Goal: Information Seeking & Learning: Learn about a topic

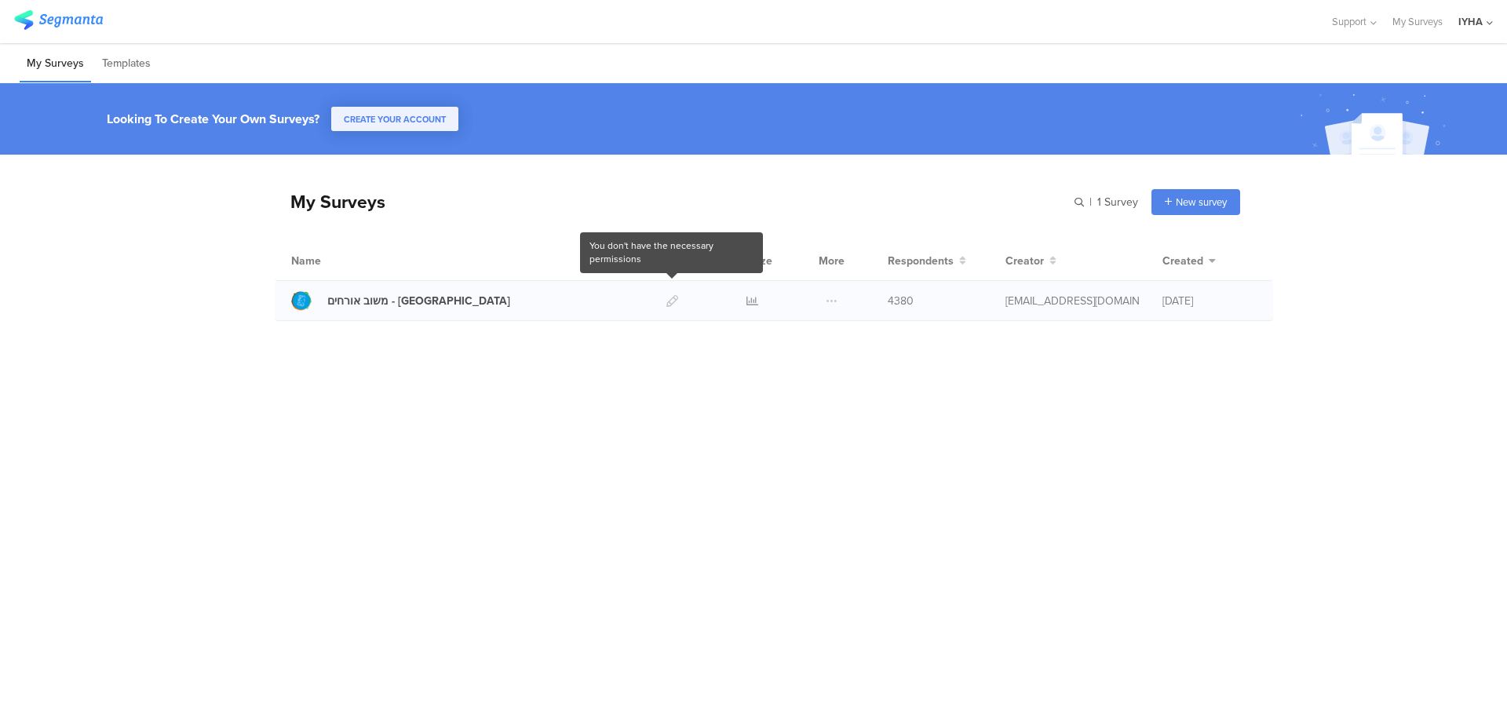
click at [672, 296] on div at bounding box center [672, 300] width 34 height 39
click at [764, 304] on div at bounding box center [751, 300] width 47 height 39
click at [753, 301] on icon at bounding box center [752, 301] width 12 height 12
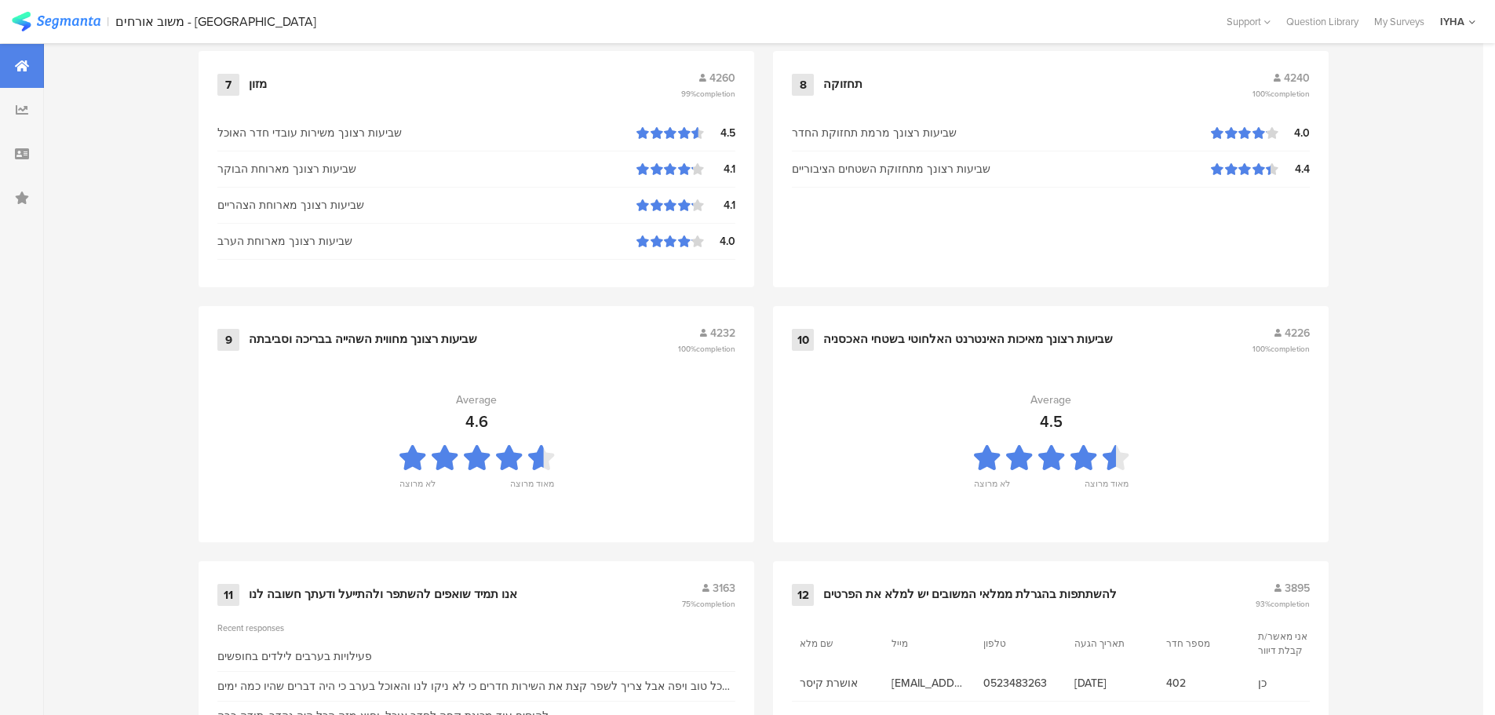
scroll to position [1587, 0]
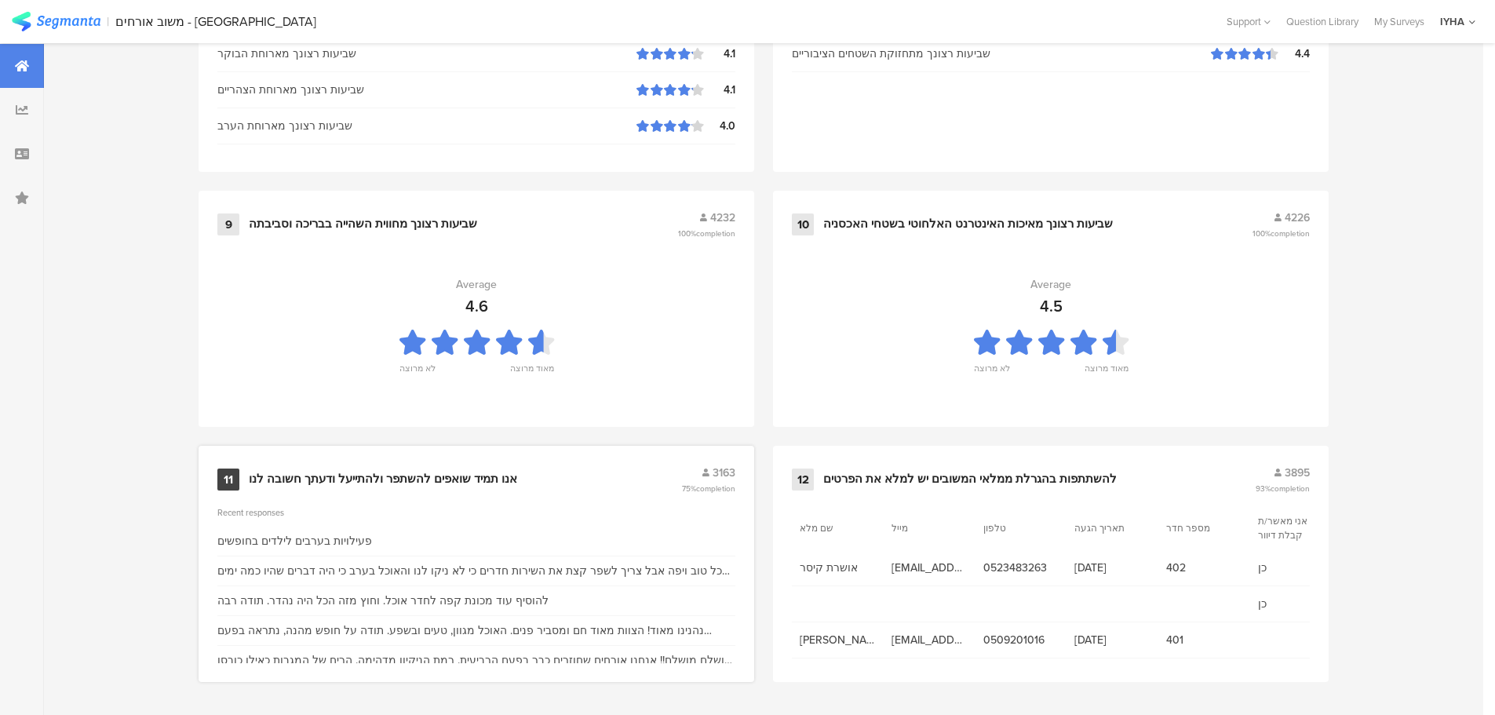
click at [494, 472] on div "אנו תמיד שואפים להשתפר ולהתייעל ודעתך חשובה לנו" at bounding box center [383, 480] width 268 height 16
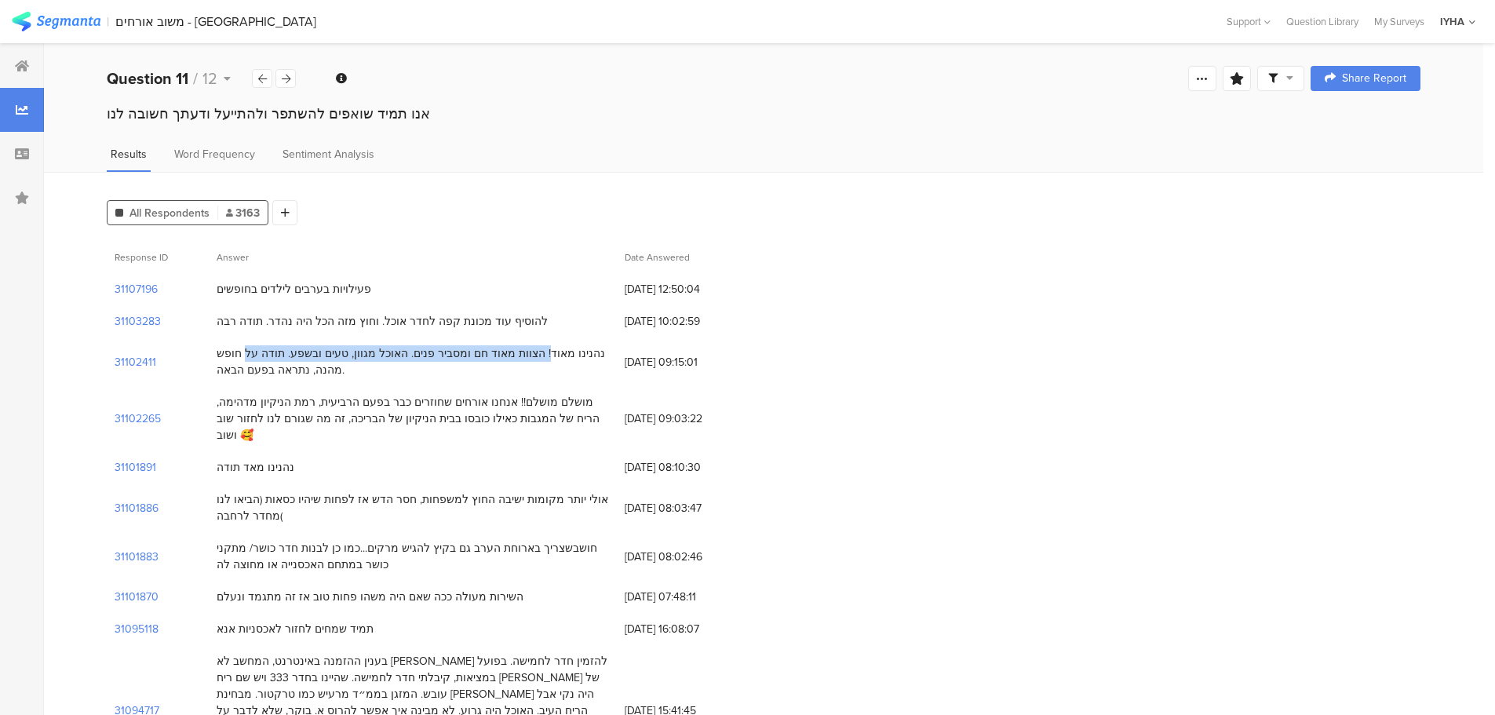
drag, startPoint x: 573, startPoint y: 356, endPoint x: 297, endPoint y: 353, distance: 275.4
click at [297, 353] on div "נהנינו מאוד! הצוות מאוד חם ומסביר פנים. האוכל מגוון, טעים ובשפע. תודה על חופש מ…" at bounding box center [413, 361] width 392 height 33
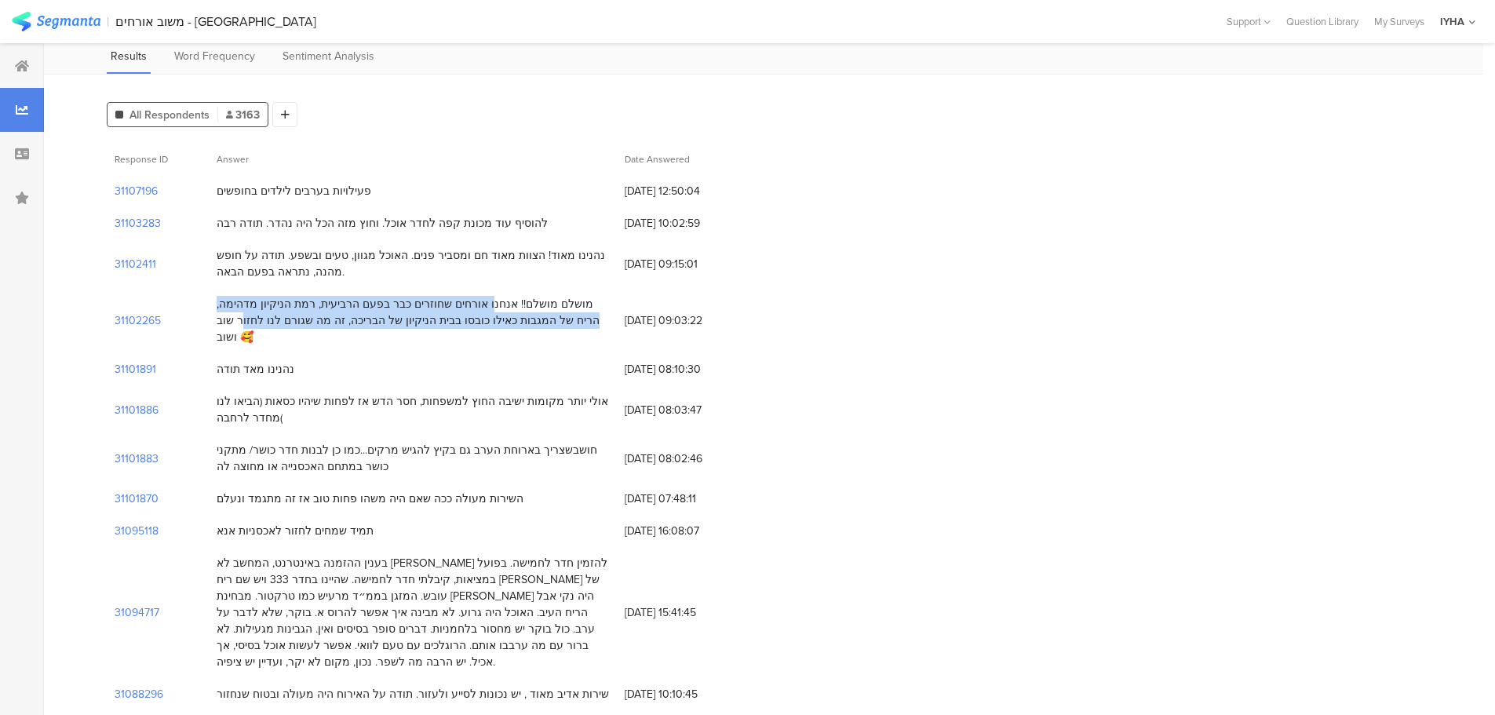
drag, startPoint x: 535, startPoint y: 303, endPoint x: 284, endPoint y: 326, distance: 252.1
click at [284, 326] on div "מושלם מושלם!! אנחנו אורחים שחוזרים כבר בפעם הרביעית, רמת הניקיון מדהימה, הריח ש…" at bounding box center [413, 320] width 392 height 49
click at [555, 288] on div "מושלם מושלם!! אנחנו אורחים שחוזרים כבר בפעם הרביעית, רמת הניקיון מדהימה, הריח ש…" at bounding box center [413, 320] width 408 height 65
drag, startPoint x: 601, startPoint y: 301, endPoint x: 488, endPoint y: 335, distance: 117.9
click at [488, 335] on div "מושלם מושלם!! אנחנו אורחים שחוזרים כבר בפעם הרביעית, רמת הניקיון מדהימה, הריח ש…" at bounding box center [413, 320] width 408 height 65
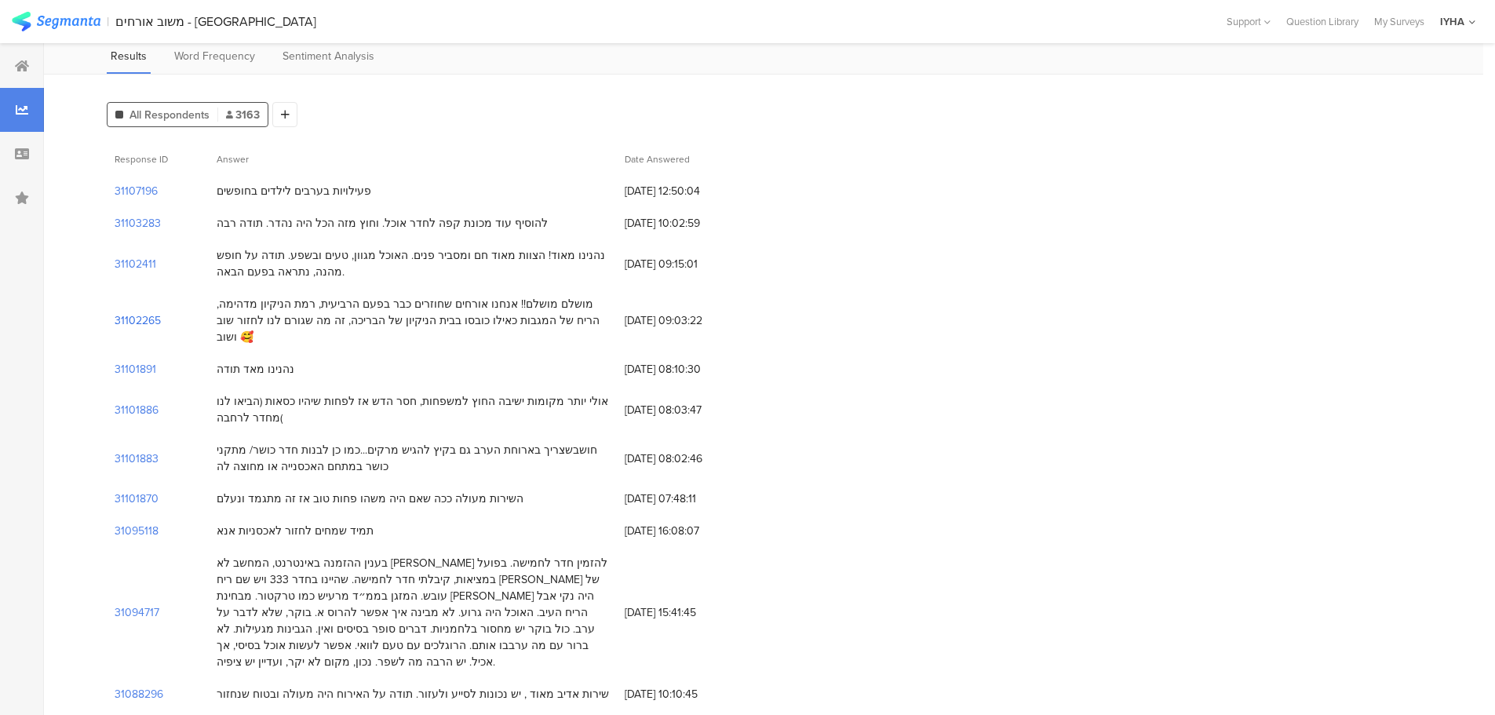
click at [136, 312] on section "31102265" at bounding box center [138, 320] width 46 height 16
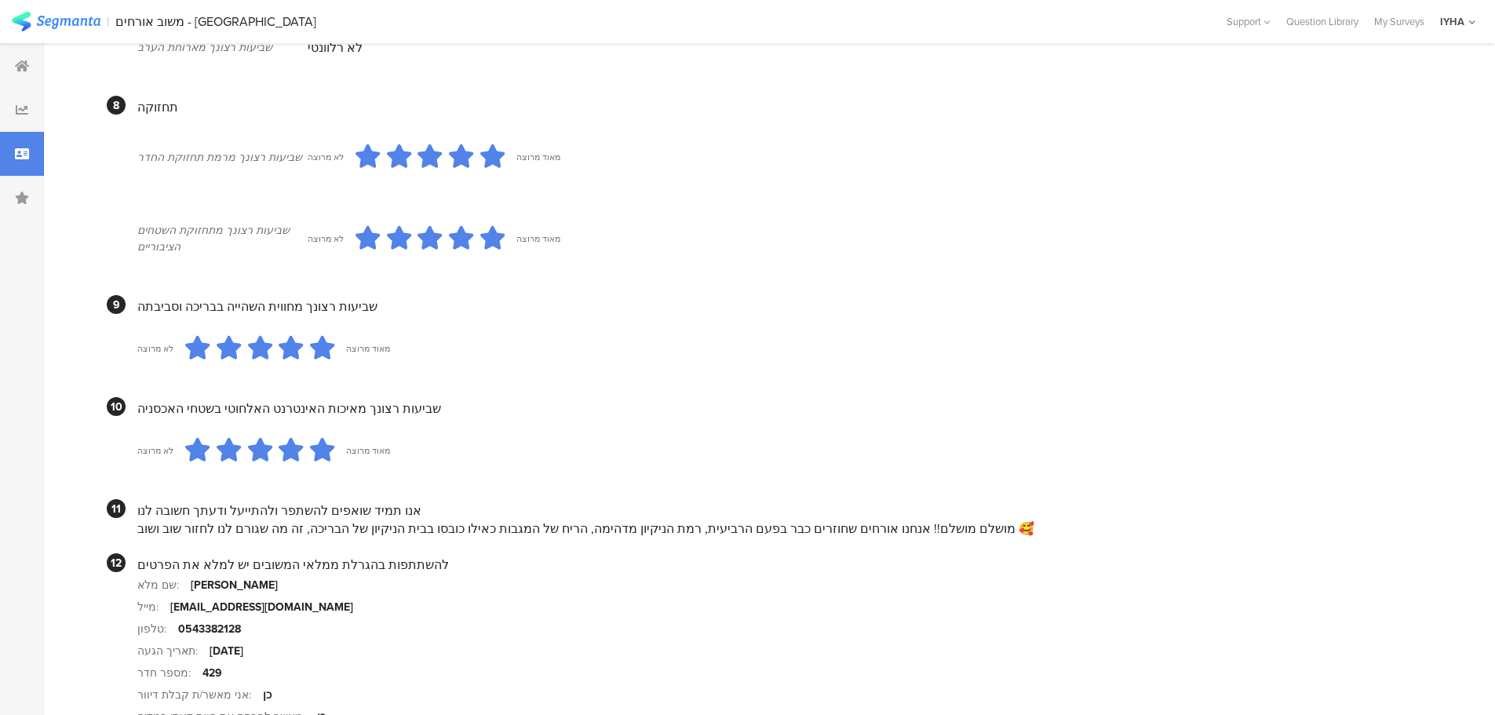
scroll to position [1256, 0]
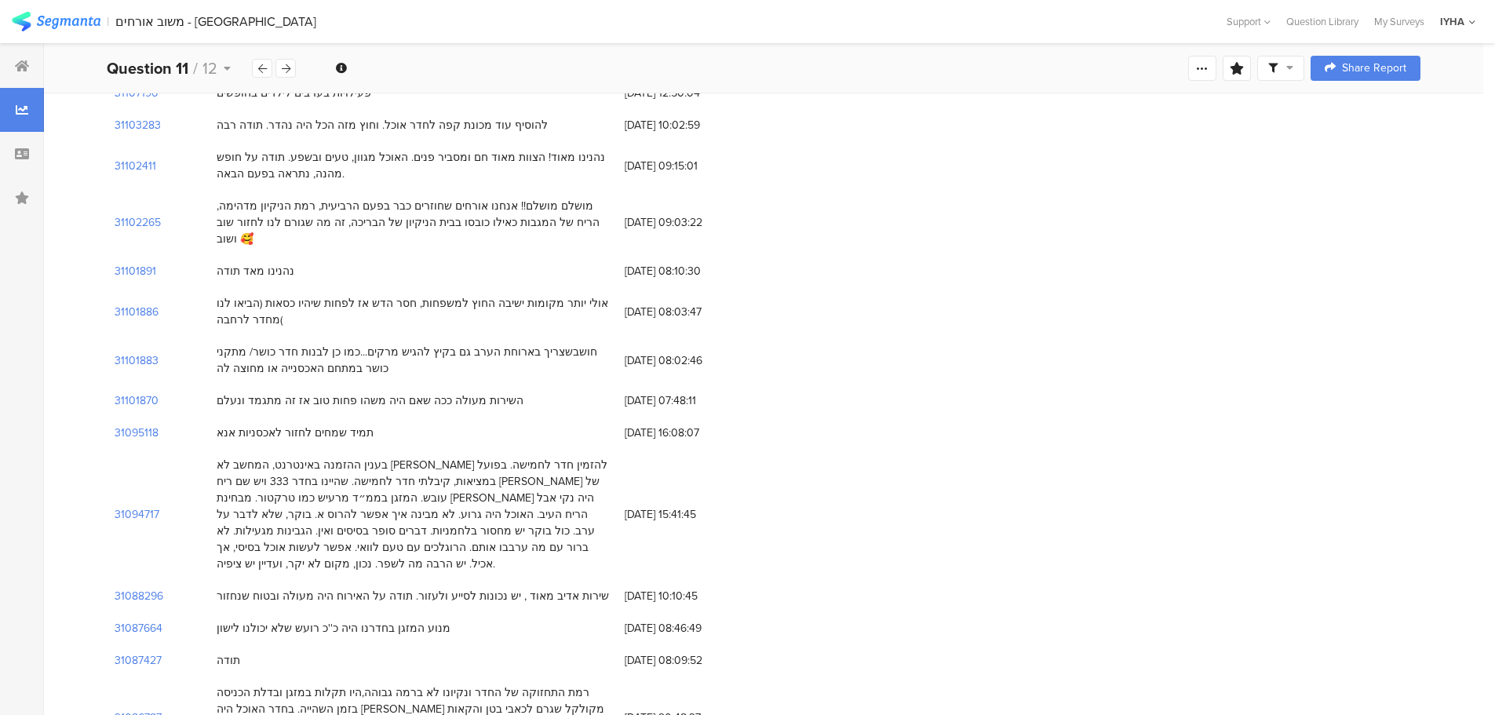
scroll to position [216, 0]
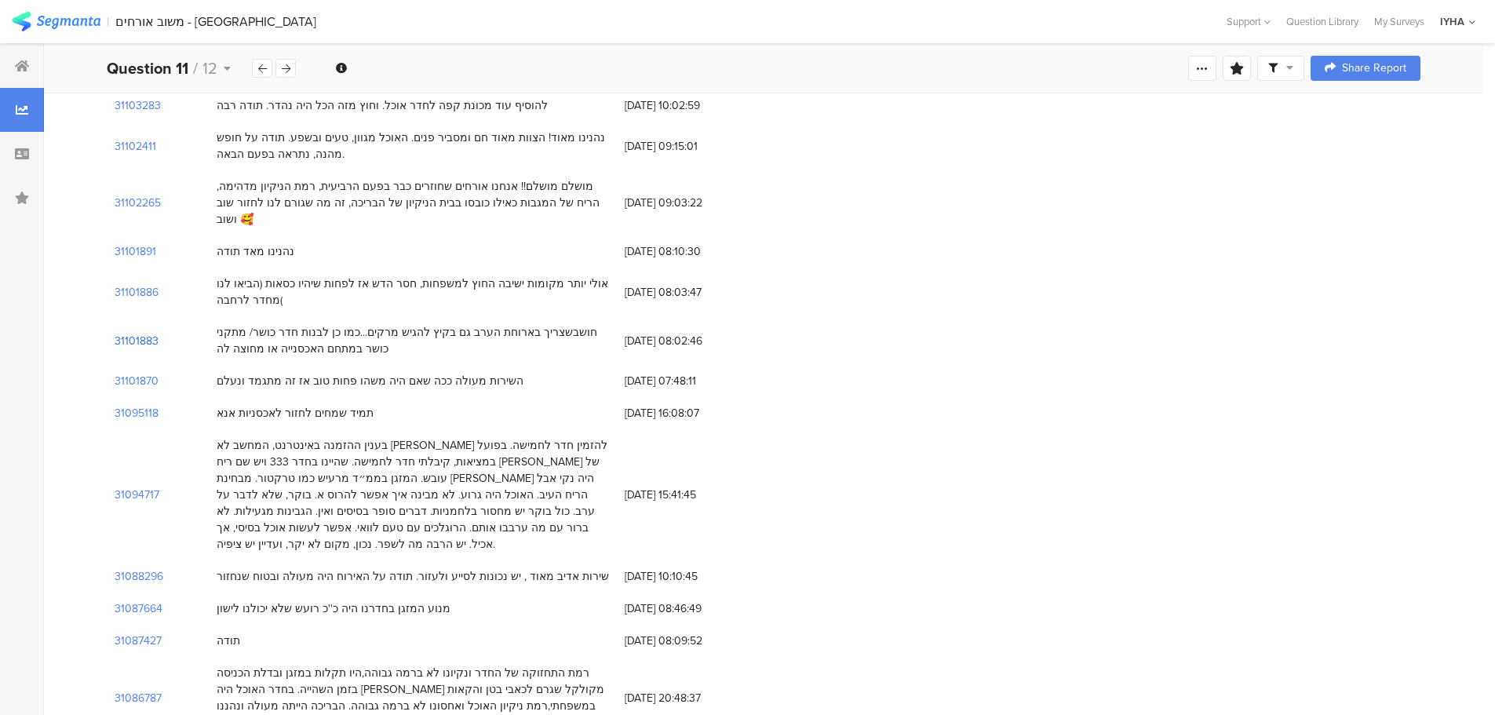
click at [121, 333] on section "31101883" at bounding box center [137, 341] width 44 height 16
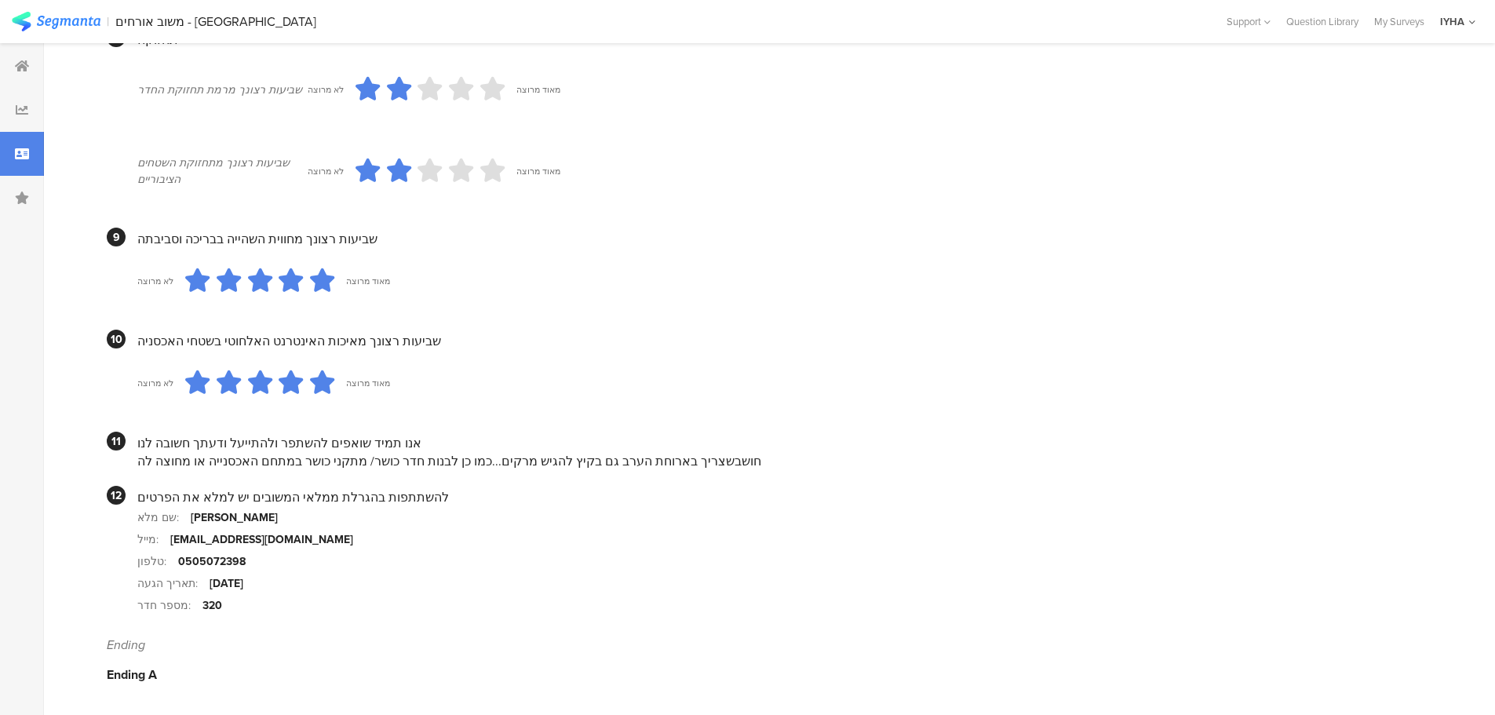
scroll to position [1281, 0]
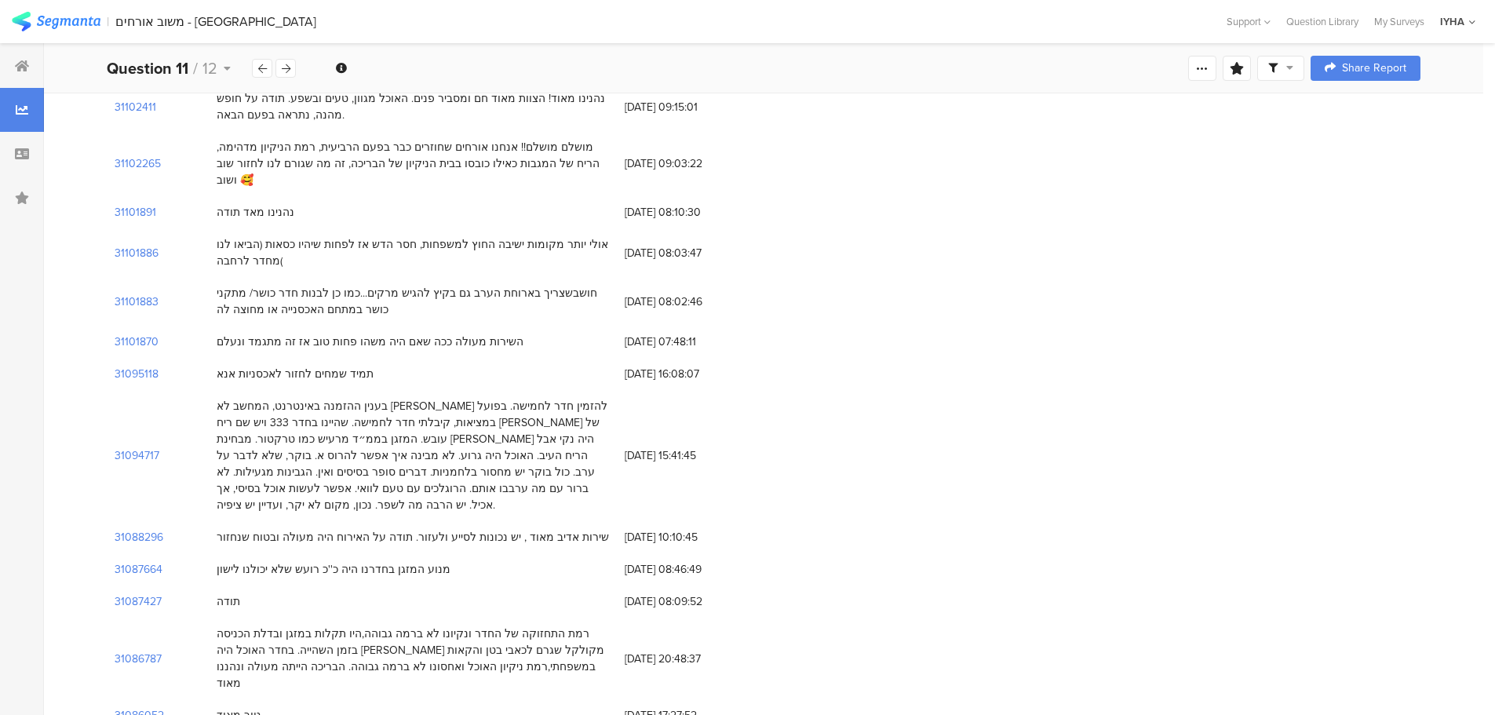
scroll to position [275, 0]
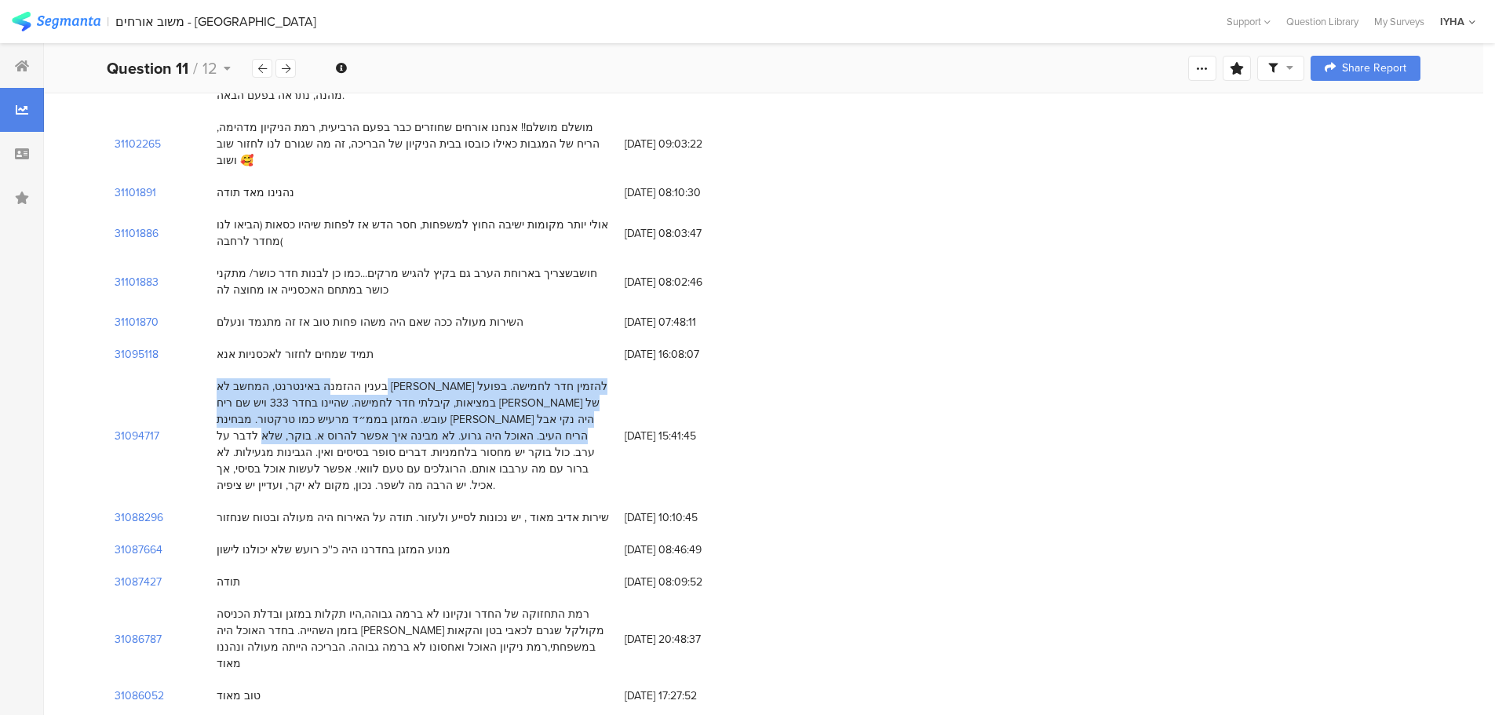
drag, startPoint x: 570, startPoint y: 366, endPoint x: 467, endPoint y: 417, distance: 115.1
click at [467, 417] on div "בענין ההזמנה באינטרנט, המחשב לא נתן לי להזמין חדר לחמישה. בפועל במציאות, קיבלתי…" at bounding box center [413, 435] width 392 height 115
click at [490, 391] on div "בענין ההזמנה באינטרנט, המחשב לא נתן לי להזמין חדר לחמישה. בפועל במציאות, קיבלתי…" at bounding box center [413, 435] width 392 height 115
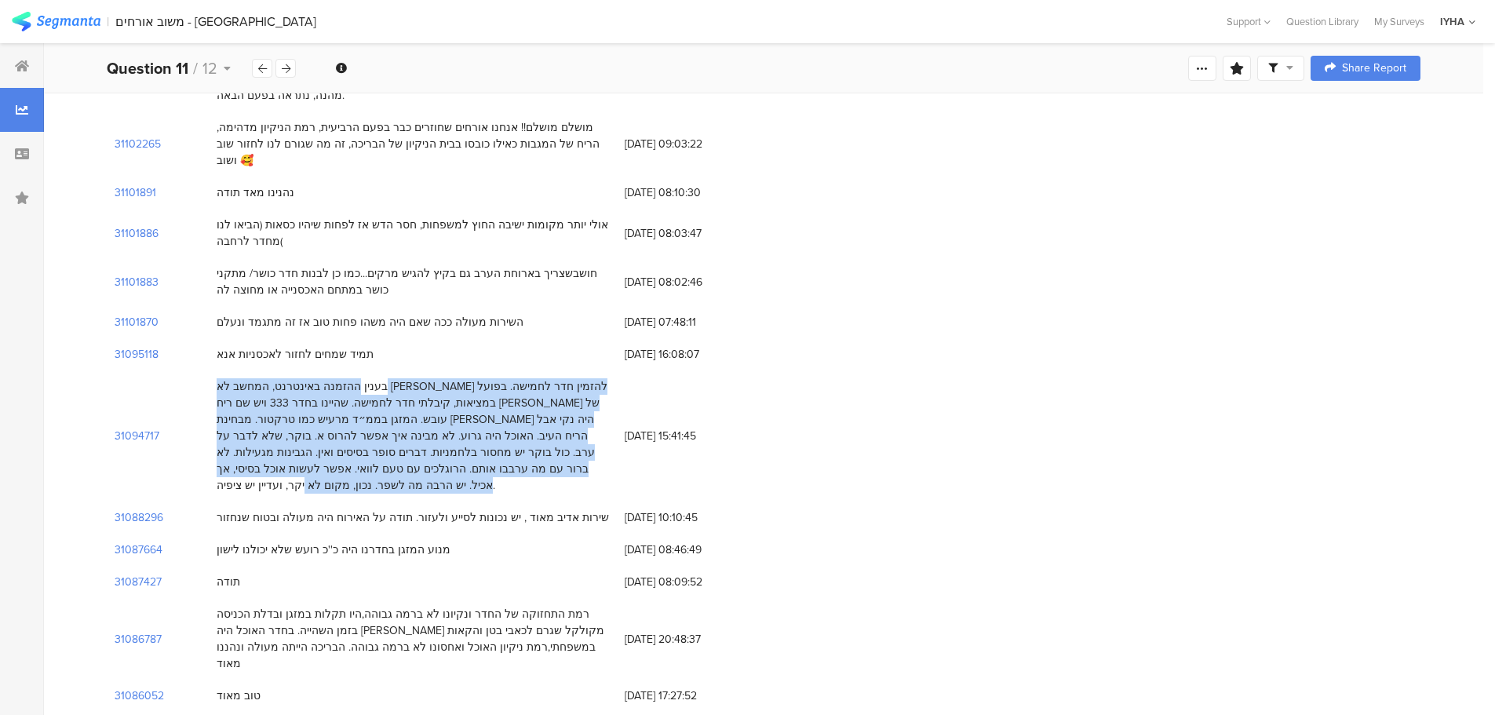
drag, startPoint x: 585, startPoint y: 373, endPoint x: 227, endPoint y: 457, distance: 368.5
click at [227, 457] on div "בענין ההזמנה באינטרנט, המחשב לא נתן לי להזמין חדר לחמישה. בפועל במציאות, קיבלתי…" at bounding box center [413, 435] width 392 height 115
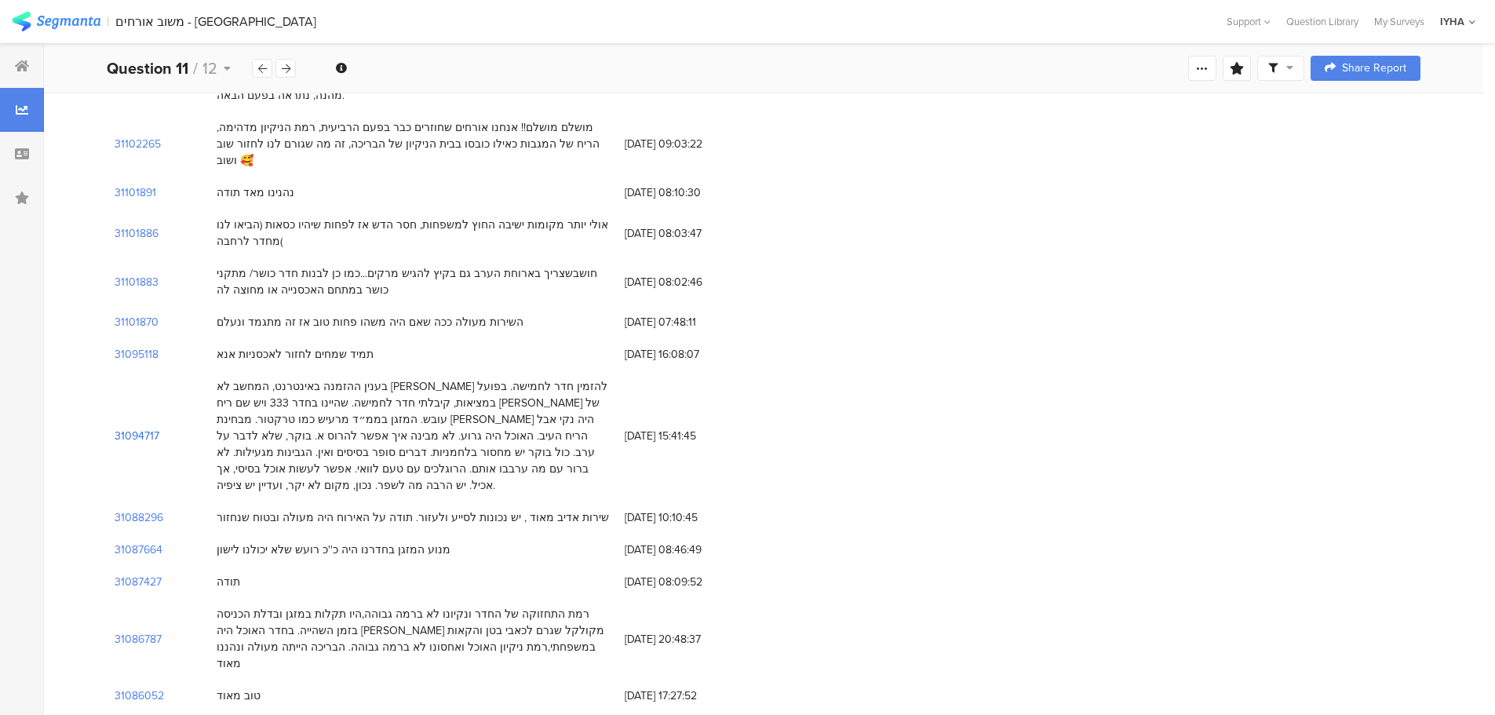
click at [129, 428] on section "31094717" at bounding box center [137, 436] width 45 height 16
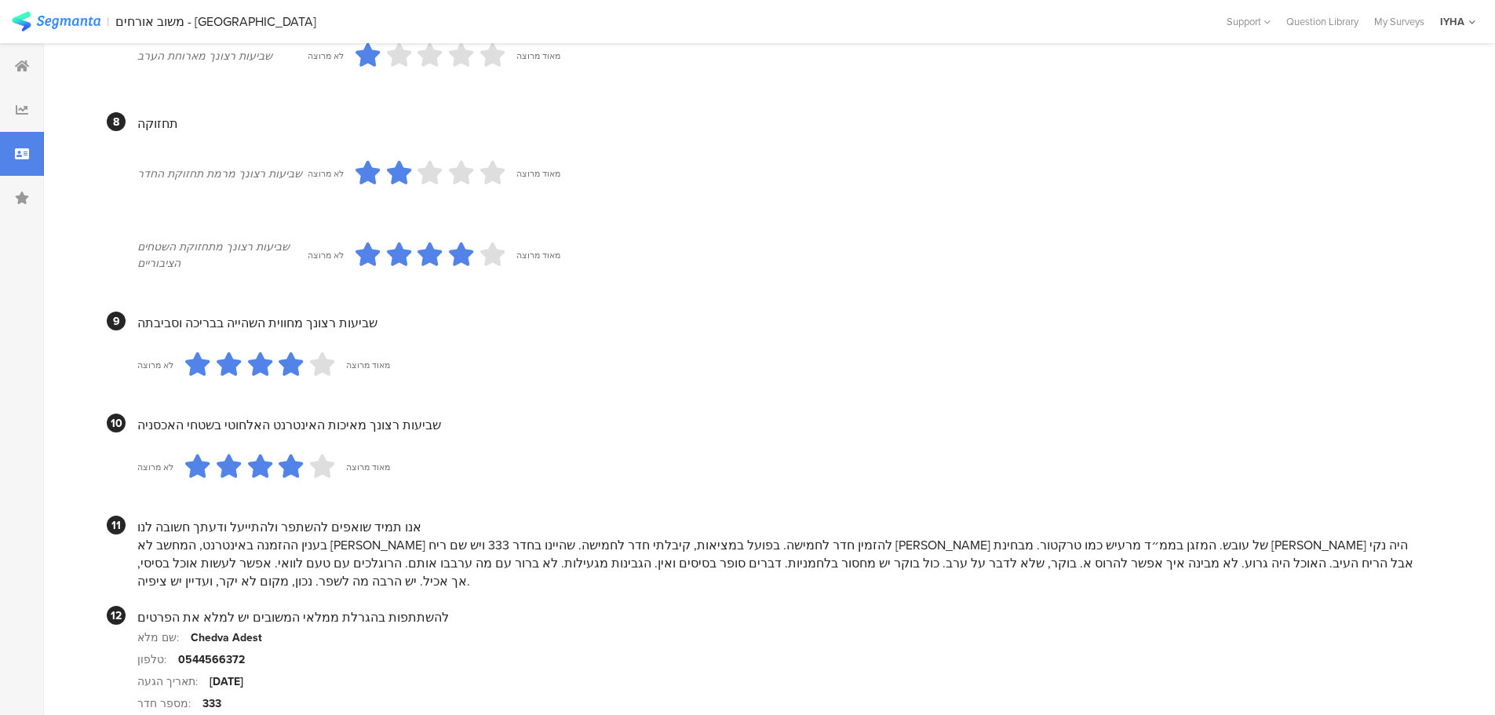
scroll to position [1338, 0]
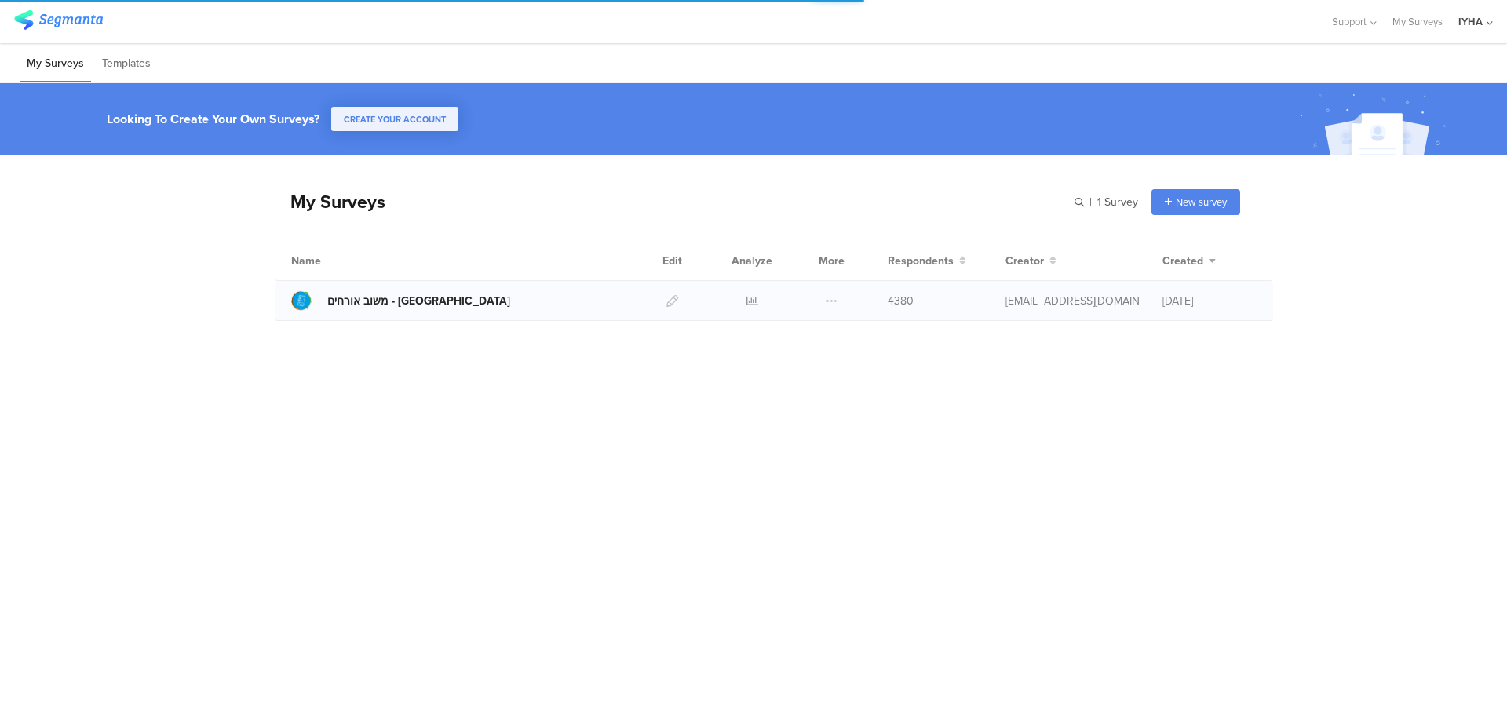
click at [353, 308] on div "משוב אורחים - בית שאן" at bounding box center [418, 301] width 183 height 16
click at [757, 298] on icon at bounding box center [752, 301] width 12 height 12
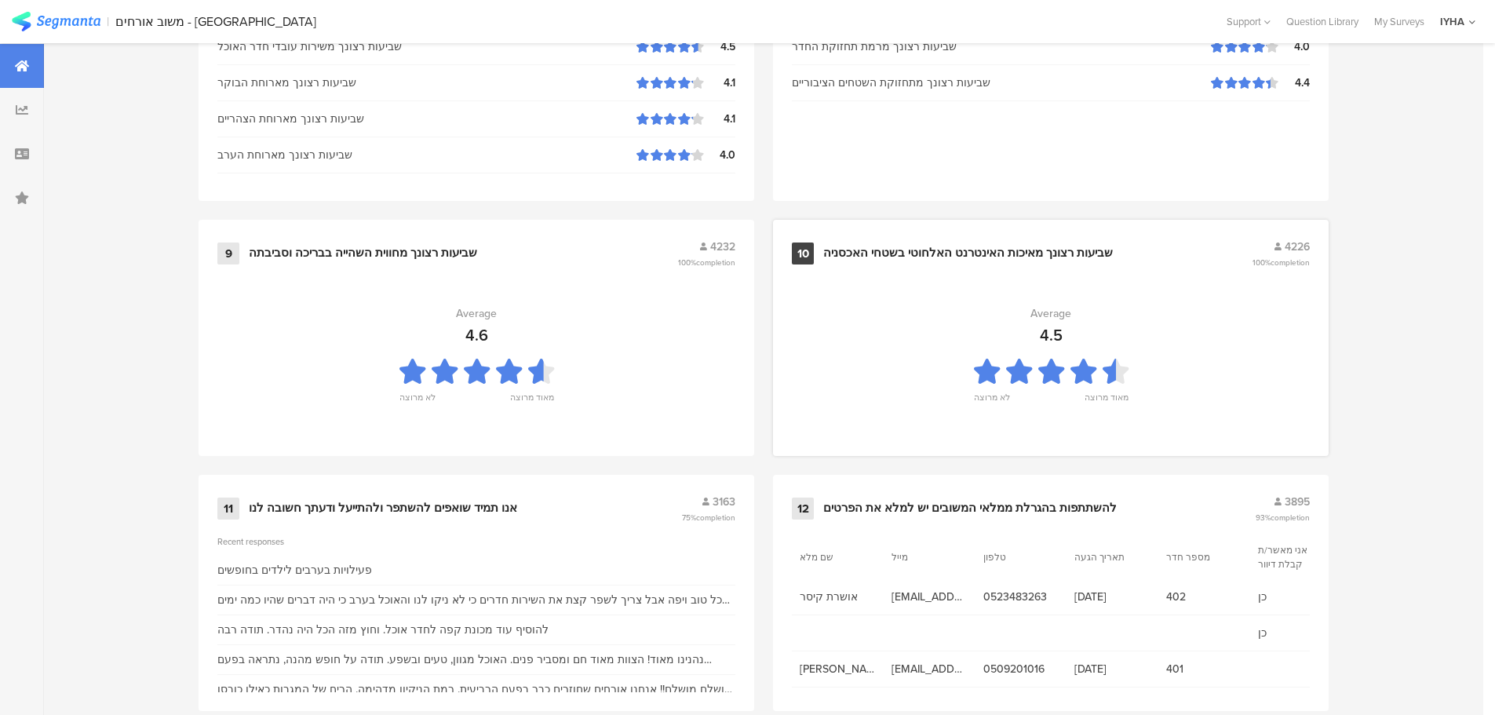
scroll to position [1587, 0]
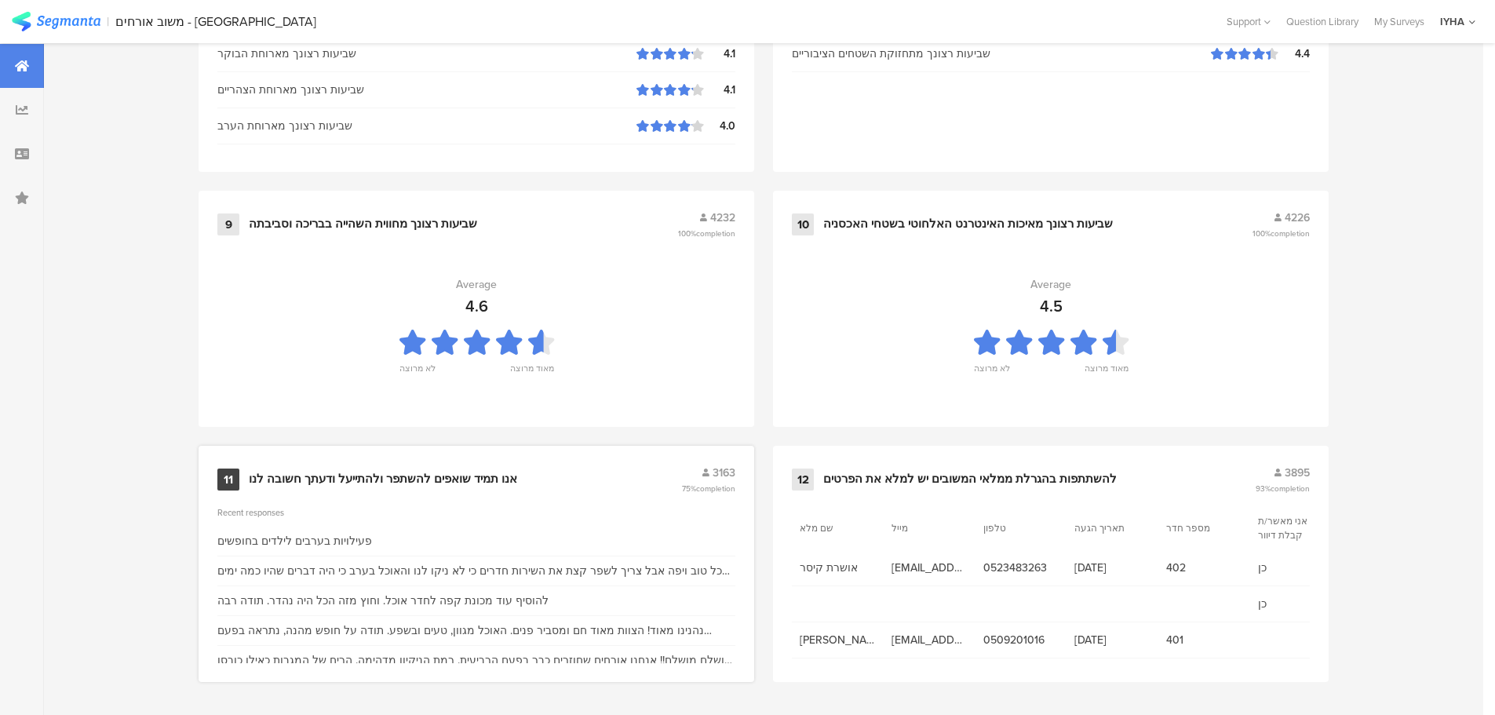
click at [483, 480] on div "אנו תמיד שואפים להשתפר ולהתייעל ודעתך חשובה לנו" at bounding box center [383, 480] width 268 height 16
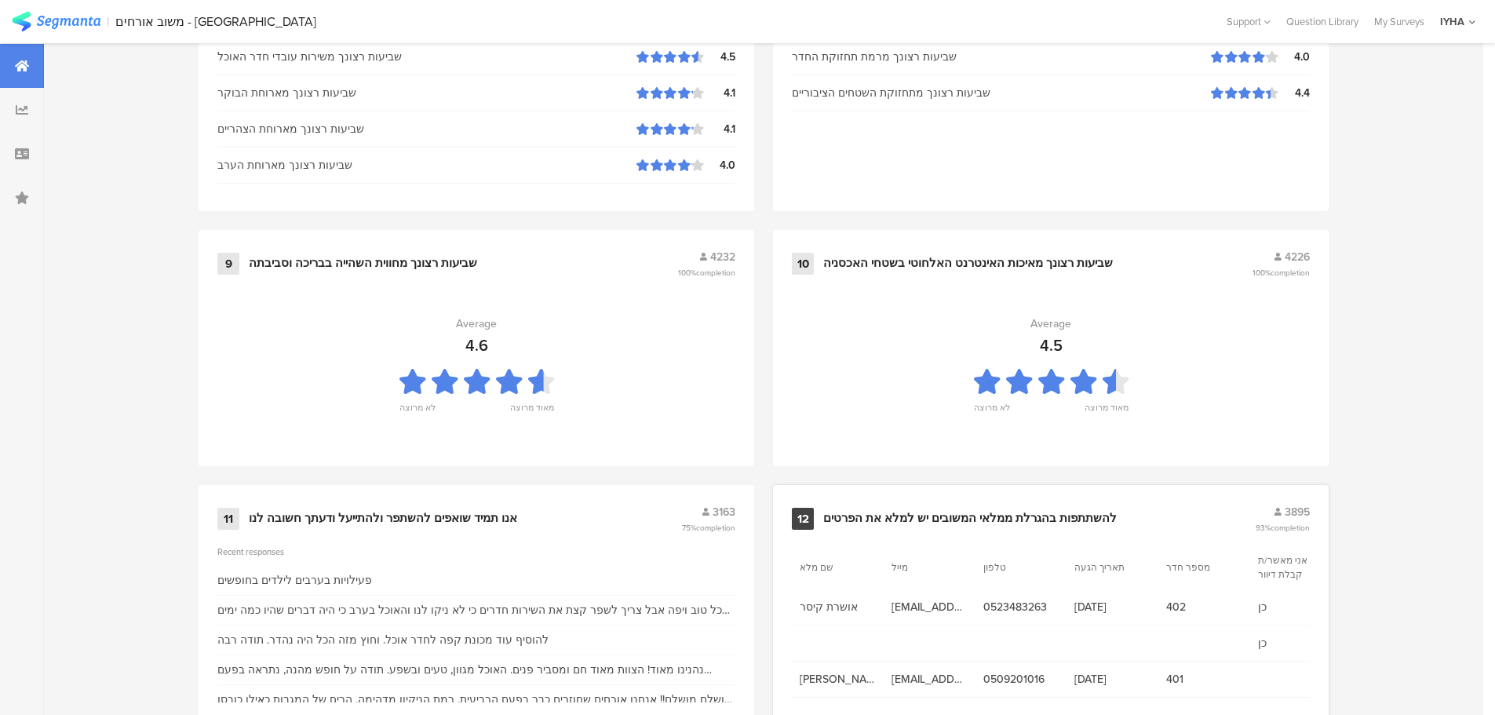
click at [964, 508] on div "12 להשתתפות בהגרלת ממלאי המשובים יש למלא את הפרטים 3895 93% completion" at bounding box center [1051, 519] width 518 height 30
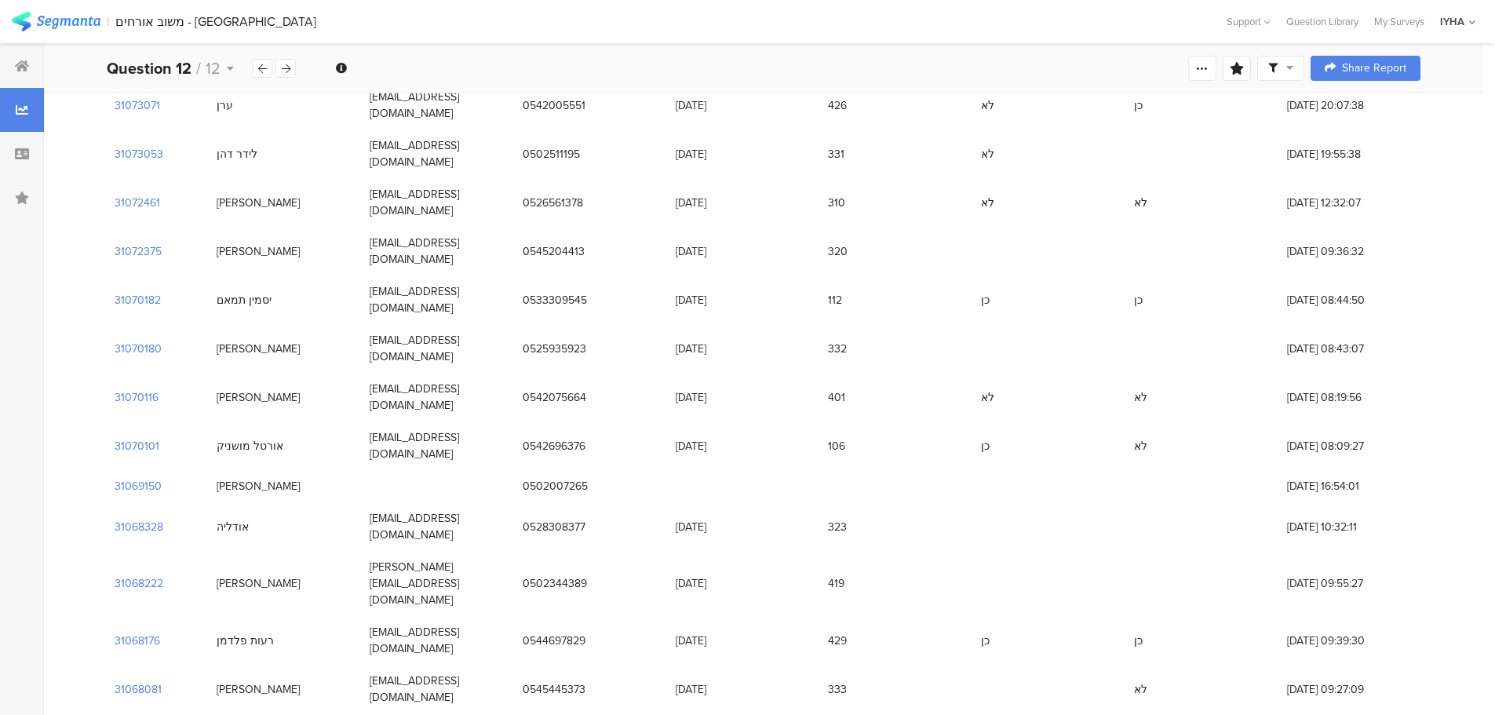
scroll to position [2864, 0]
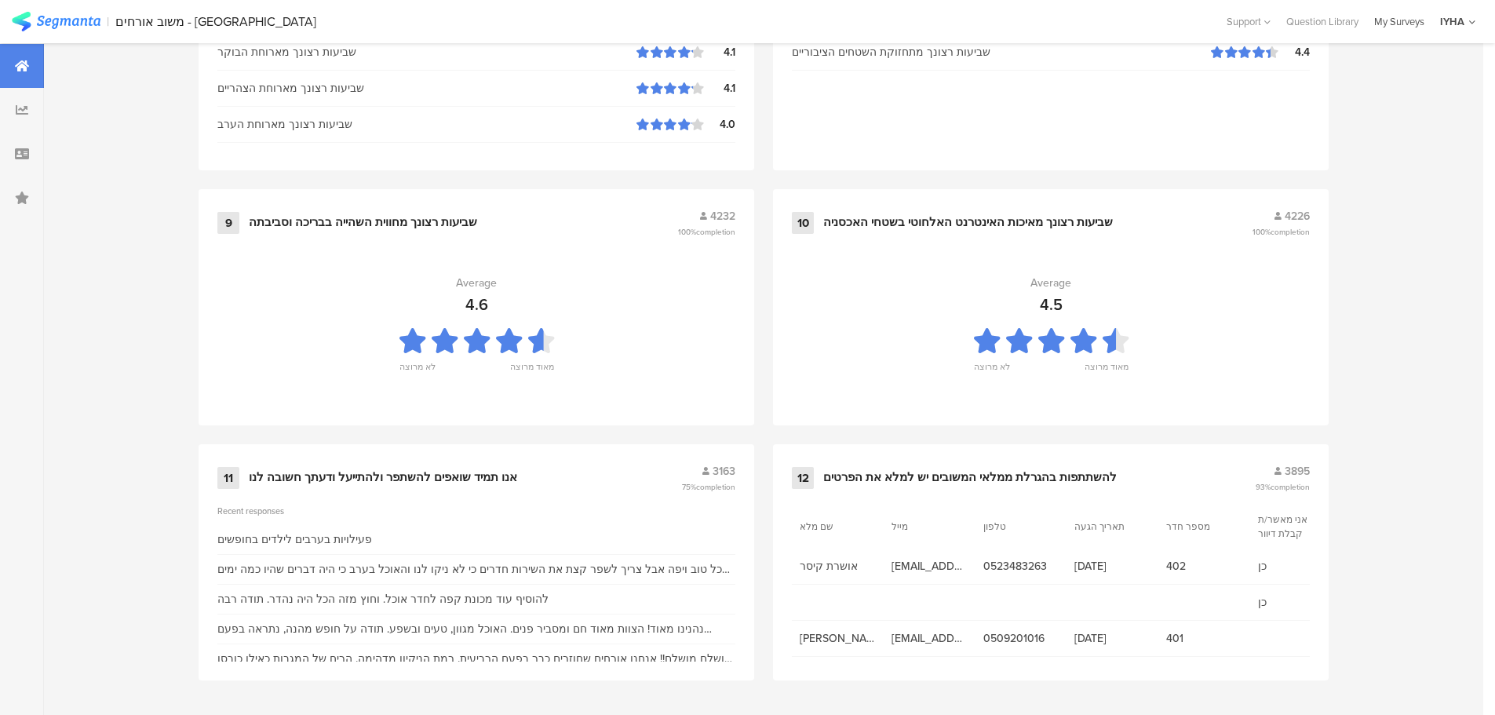
scroll to position [1547, 0]
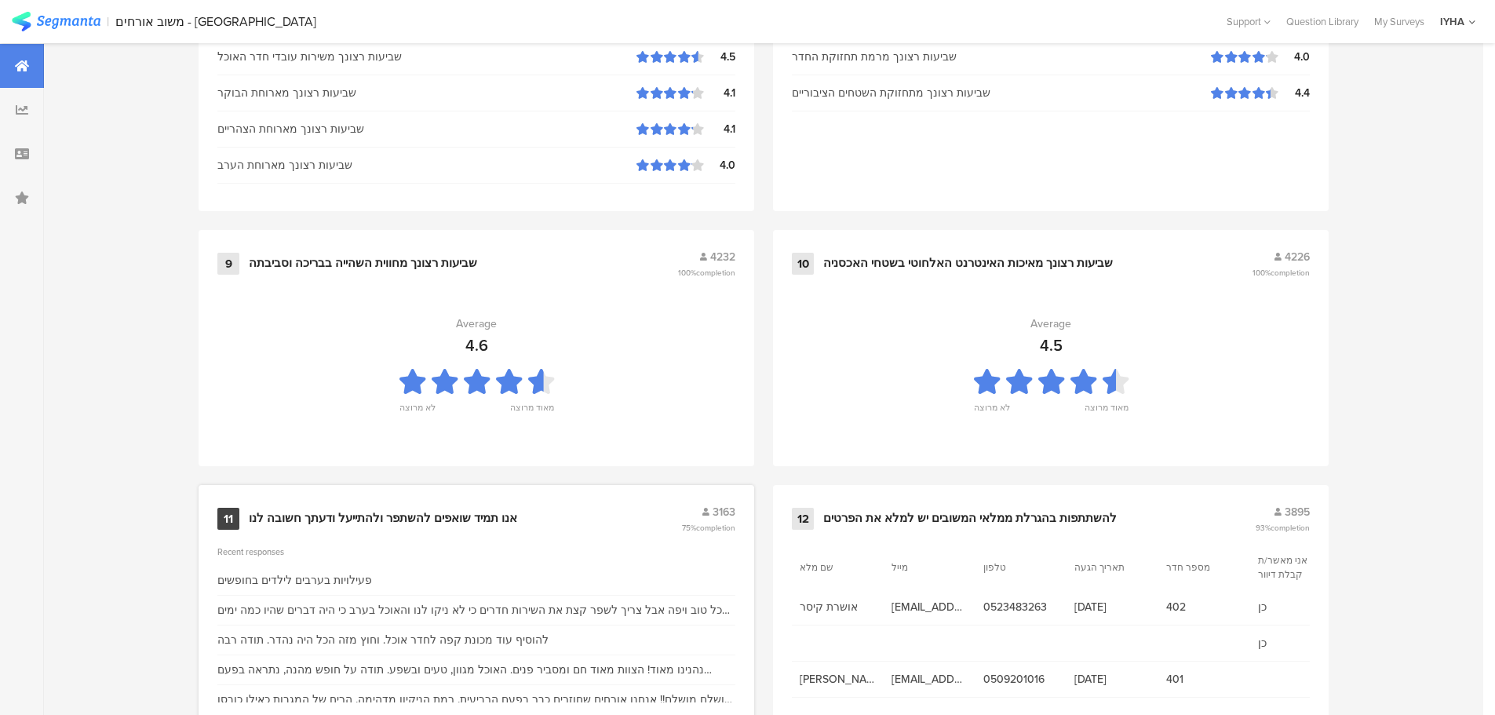
click at [399, 518] on div "אנו תמיד שואפים להשתפר ולהתייעל ודעתך חשובה לנו" at bounding box center [383, 519] width 268 height 16
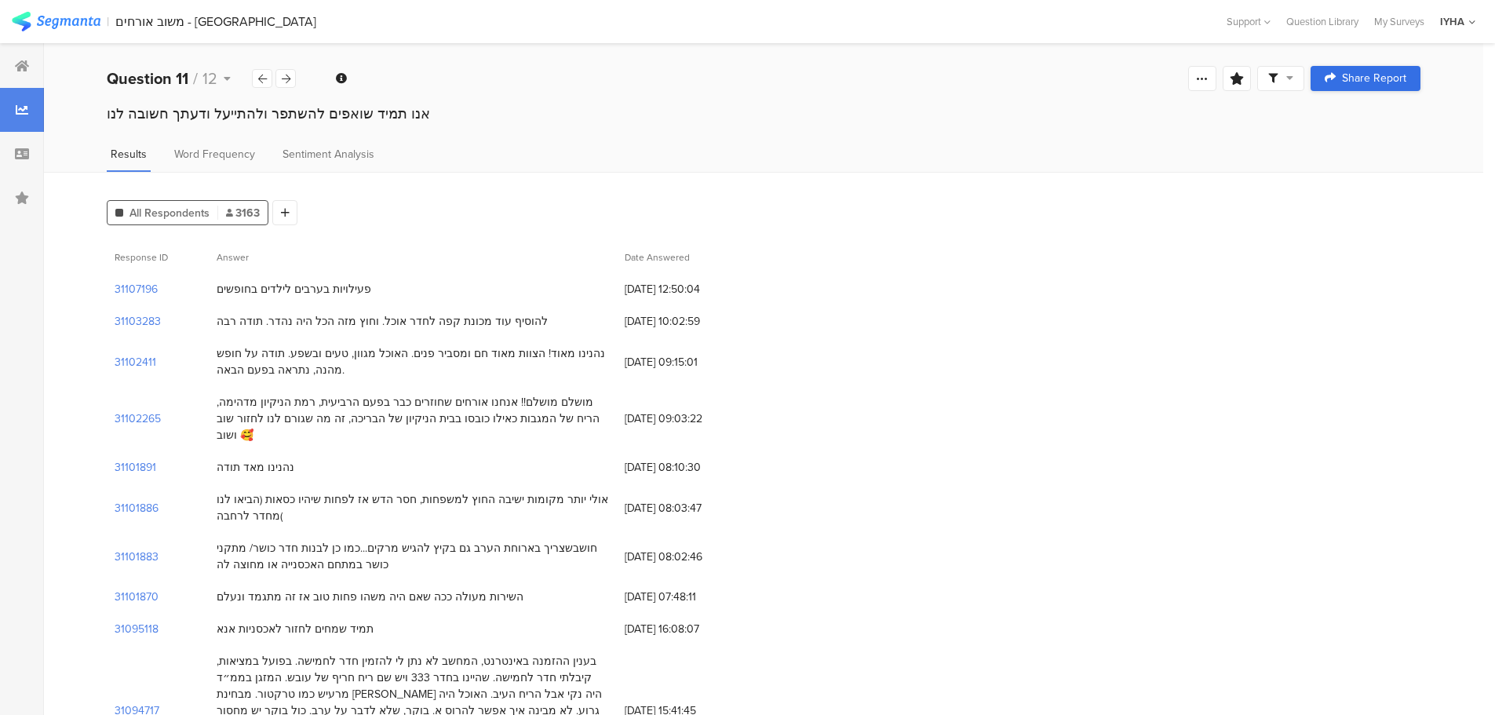
click at [1361, 88] on link "Share Report" at bounding box center [1365, 78] width 110 height 25
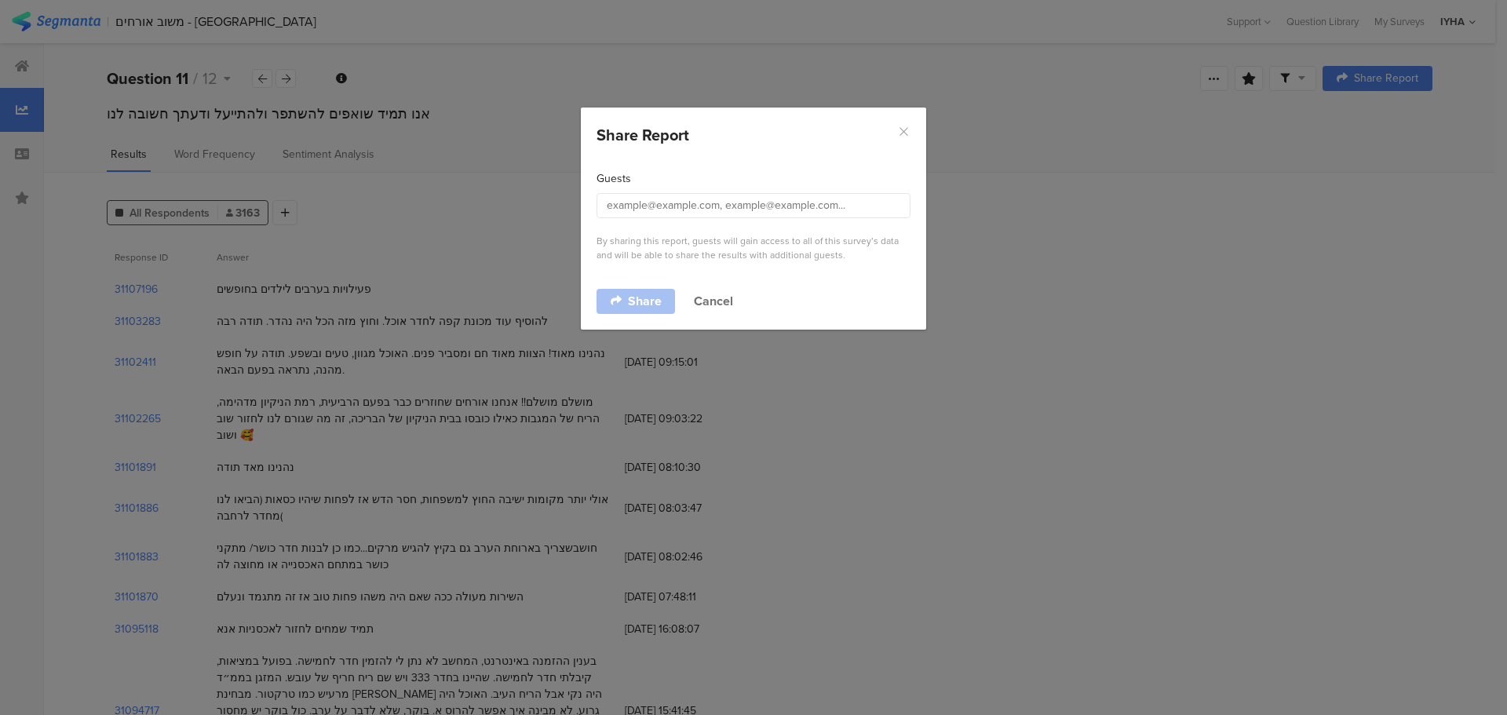
click at [906, 129] on icon "Close" at bounding box center [903, 131] width 13 height 13
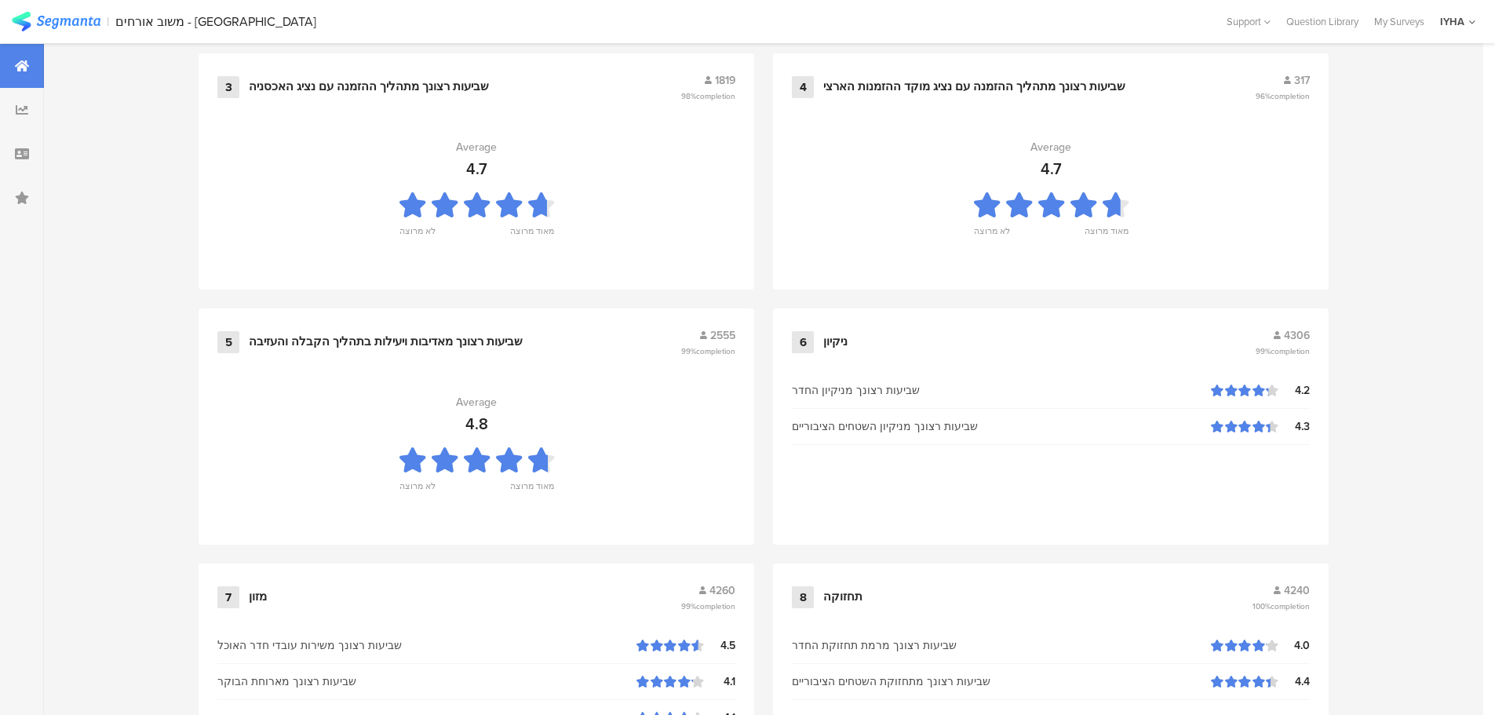
scroll to position [1057, 0]
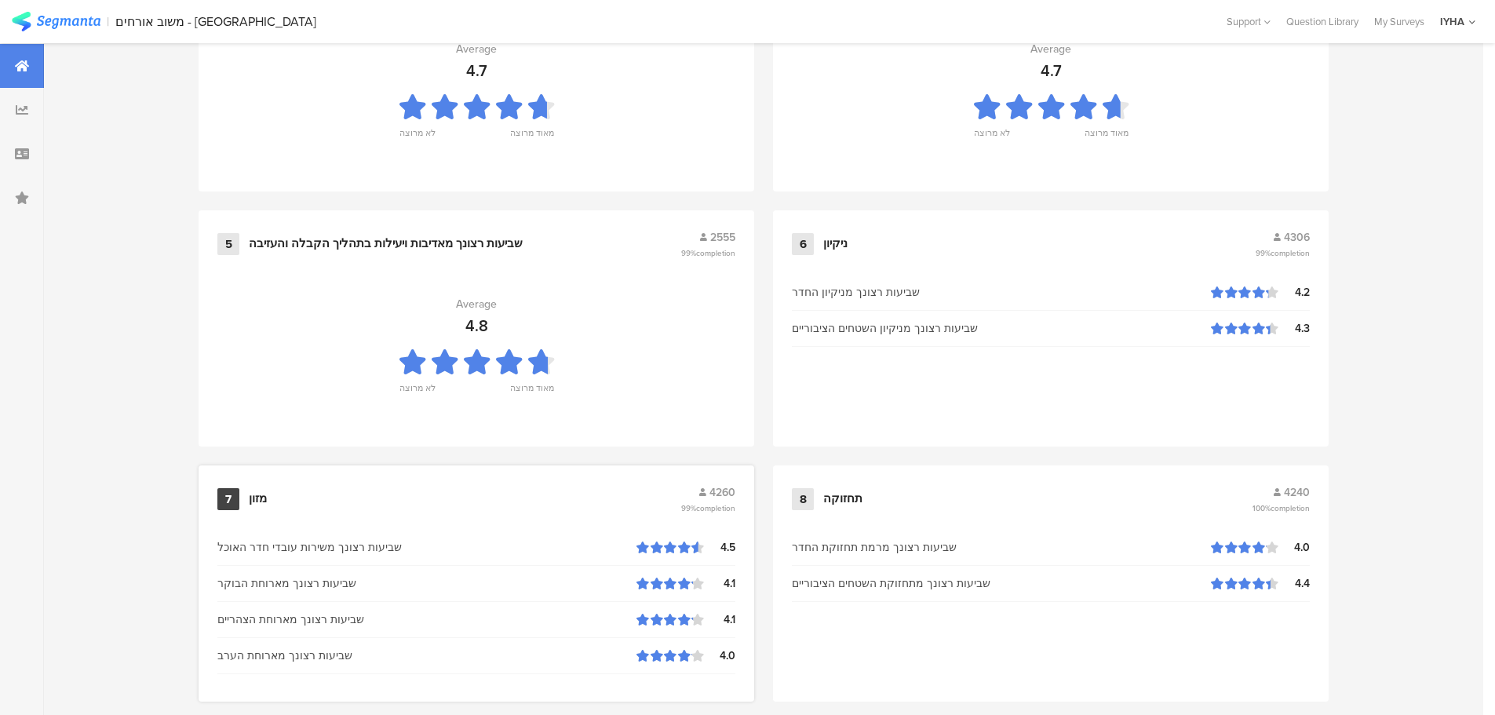
click at [261, 505] on div "מזון" at bounding box center [258, 499] width 18 height 16
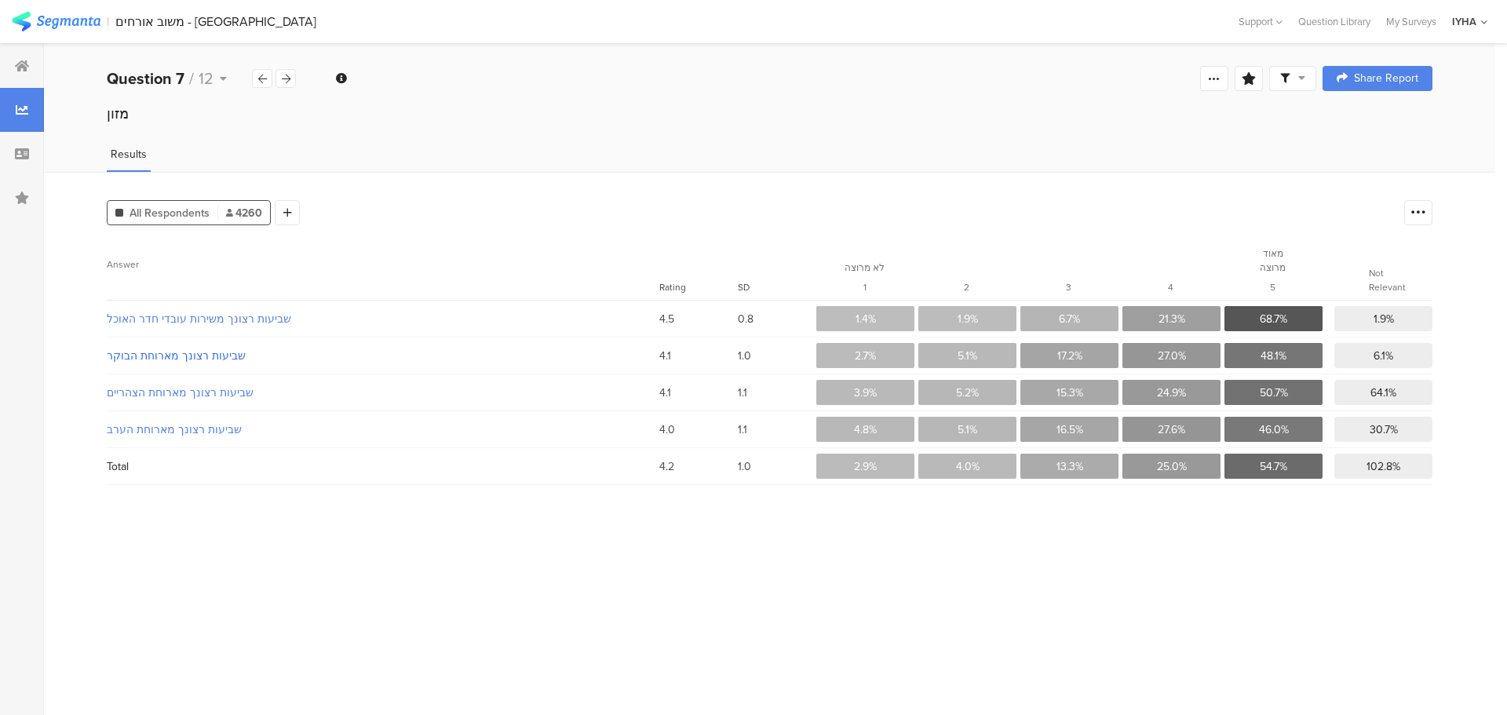
click at [152, 349] on span "שביעות רצונך מארוחת הבוקר" at bounding box center [373, 356] width 532 height 16
